Goal: Find specific page/section: Find specific page/section

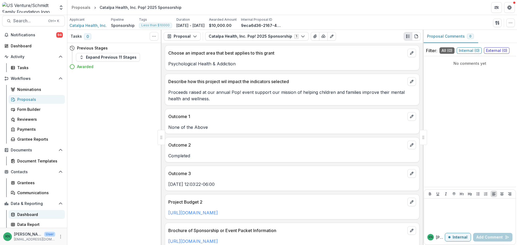
scroll to position [5, 0]
click at [31, 211] on div "Dashboard" at bounding box center [38, 214] width 43 height 6
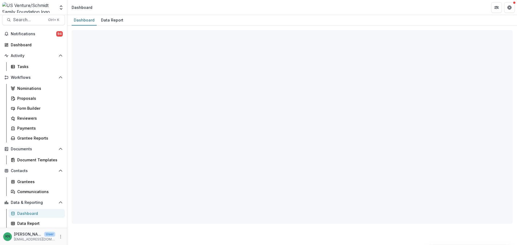
select select "**********"
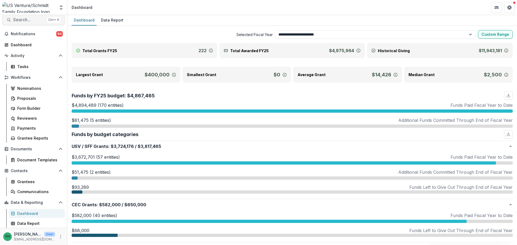
click at [19, 19] on span "Search..." at bounding box center [29, 19] width 32 height 5
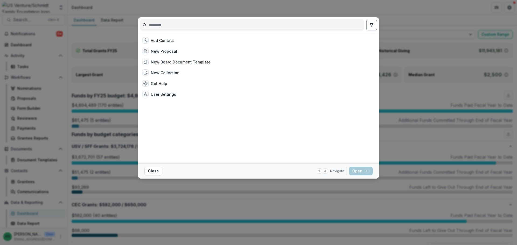
click at [164, 24] on input at bounding box center [251, 25] width 223 height 9
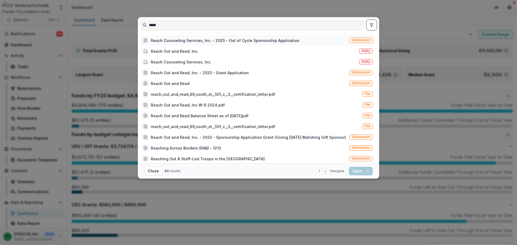
type input "*****"
click at [176, 38] on div "Reach Counseling Services, Inc. - 2025 - Out of Cycle Sponsorship Application" at bounding box center [225, 41] width 149 height 6
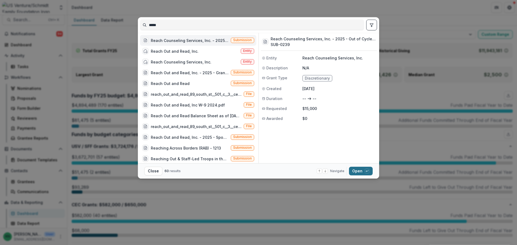
click at [361, 172] on button "Open with enter key" at bounding box center [361, 171] width 24 height 9
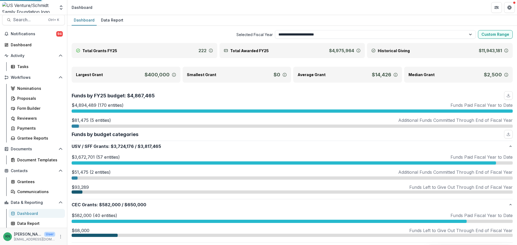
scroll to position [4, 0]
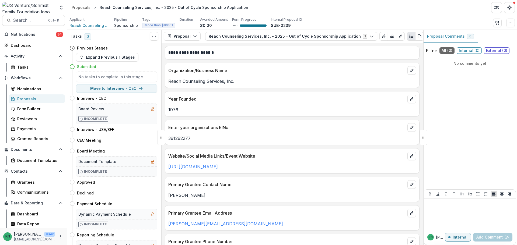
click at [22, 98] on div "Proposals" at bounding box center [38, 99] width 43 height 6
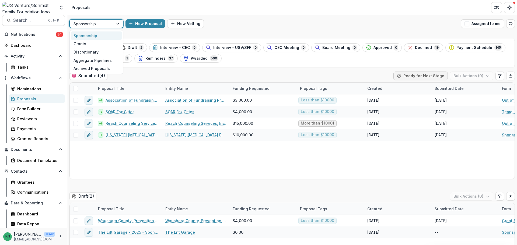
click at [117, 24] on div at bounding box center [118, 24] width 10 height 8
click at [89, 45] on div "Grants" at bounding box center [96, 44] width 51 height 8
